Goal: Check status: Check status

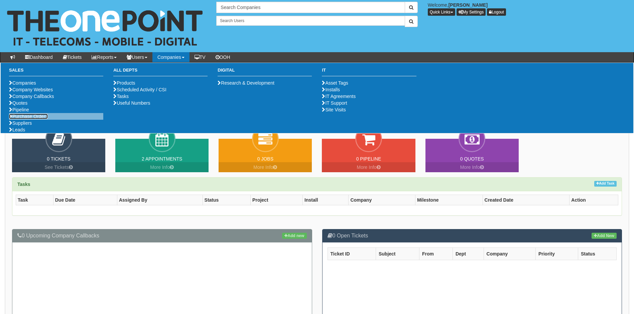
click at [38, 119] on link "Purchase Orders" at bounding box center [28, 116] width 39 height 5
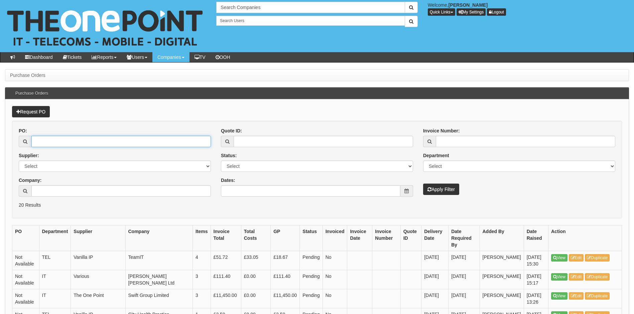
click at [84, 137] on input "PO:" at bounding box center [120, 141] width 179 height 11
type input "19564"
click at [423, 183] on button "Apply Filter" at bounding box center [441, 188] width 36 height 11
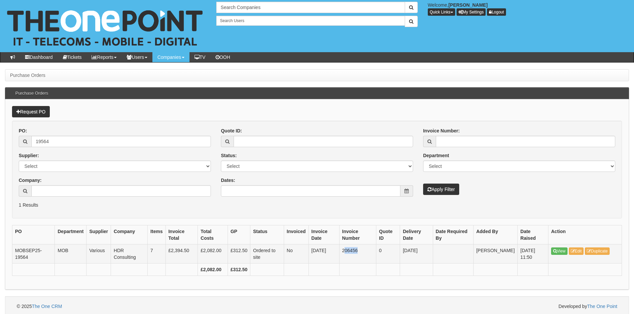
drag, startPoint x: 346, startPoint y: 251, endPoint x: 368, endPoint y: 251, distance: 22.0
click at [368, 251] on td "206456" at bounding box center [357, 253] width 37 height 19
drag, startPoint x: 368, startPoint y: 251, endPoint x: 363, endPoint y: 250, distance: 4.7
click at [363, 250] on td "206456" at bounding box center [357, 253] width 37 height 19
drag, startPoint x: 359, startPoint y: 250, endPoint x: 343, endPoint y: 247, distance: 17.0
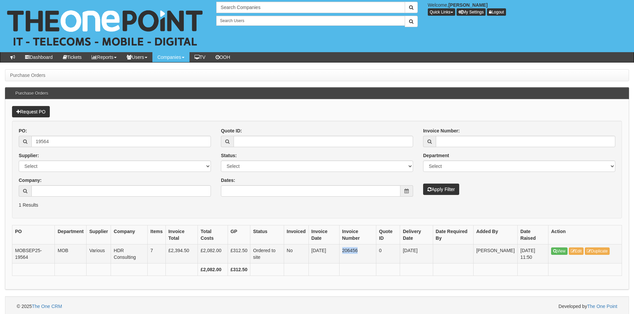
click at [343, 247] on td "206456" at bounding box center [357, 253] width 37 height 19
copy td "206456"
click at [0, 140] on html "× Send Email × Add Appointment × Create Ticket × Create Proactive Activity × Ad…" at bounding box center [317, 158] width 634 height 316
type input "19576"
click at [423, 183] on button "Apply Filter" at bounding box center [441, 188] width 36 height 11
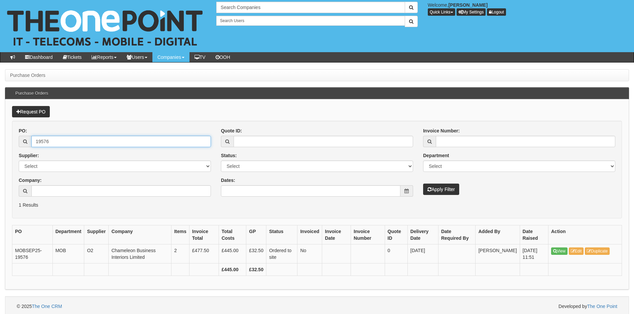
drag, startPoint x: 53, startPoint y: 142, endPoint x: 18, endPoint y: 143, distance: 35.4
click at [17, 143] on div "PO: 19576 Supplier: Select 123 [DOMAIN_NAME] 1Password 3 4Gon [PERSON_NAME] Ele…" at bounding box center [115, 164] width 202 height 74
type input "19589"
click at [423, 183] on button "Apply Filter" at bounding box center [441, 188] width 36 height 11
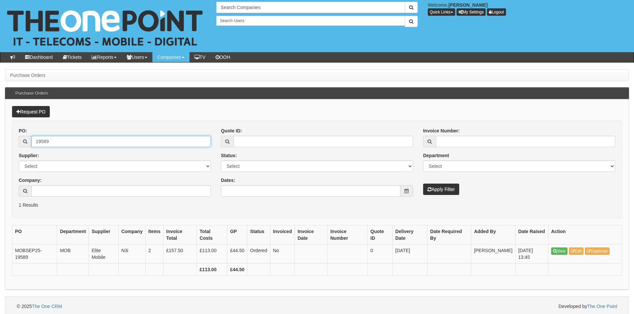
drag, startPoint x: 64, startPoint y: 141, endPoint x: 20, endPoint y: 149, distance: 44.9
click at [20, 149] on div "PO: 19589 Supplier: Select 123 REG.co.uk 1Password 3 4Gon AA Jones Electric Ltd…" at bounding box center [115, 164] width 202 height 74
type input "19521"
click at [423, 183] on button "Apply Filter" at bounding box center [441, 188] width 36 height 11
